Goal: Transaction & Acquisition: Download file/media

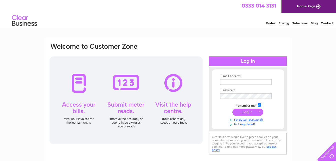
type input "[EMAIL_ADDRESS][DOMAIN_NAME]"
click at [243, 112] on input "submit" at bounding box center [248, 111] width 31 height 7
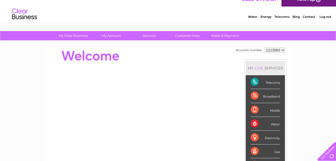
scroll to position [10, 0]
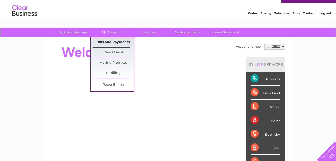
click at [120, 41] on link "Bills and Payments" at bounding box center [113, 42] width 41 height 10
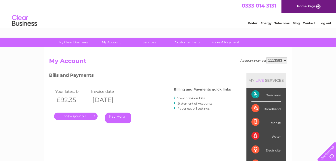
click at [69, 115] on link "." at bounding box center [76, 115] width 44 height 7
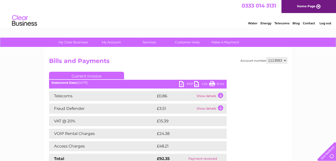
click at [181, 83] on link "PDF" at bounding box center [186, 84] width 15 height 7
click at [189, 83] on link "PDF" at bounding box center [186, 84] width 15 height 7
click at [192, 105] on td "£3.51" at bounding box center [176, 108] width 40 height 10
